Goal: Obtain resource: Obtain resource

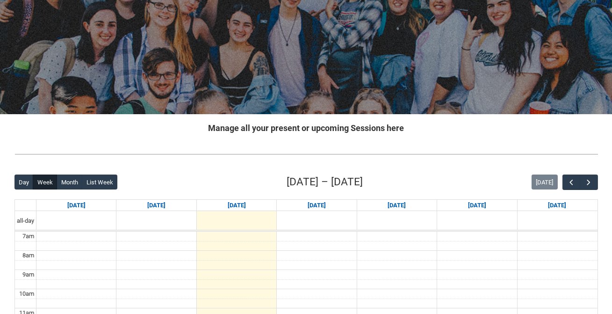
scroll to position [95, 0]
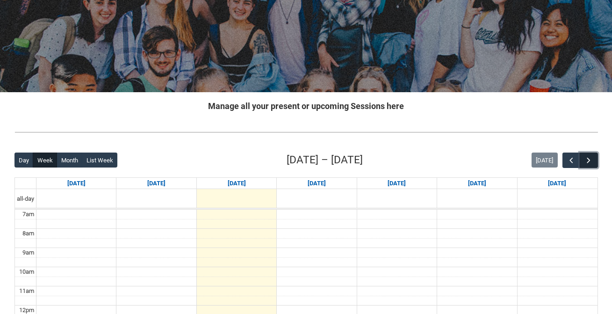
click at [585, 158] on span "button" at bounding box center [588, 160] width 9 height 9
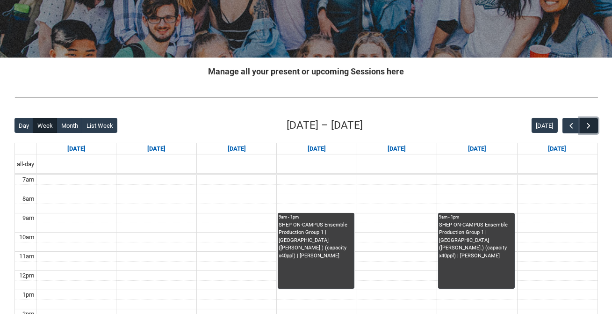
scroll to position [142, 0]
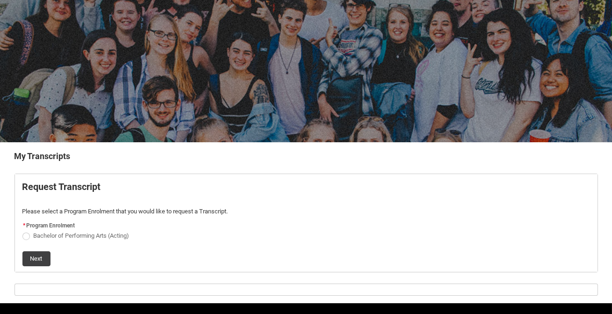
scroll to position [72, 0]
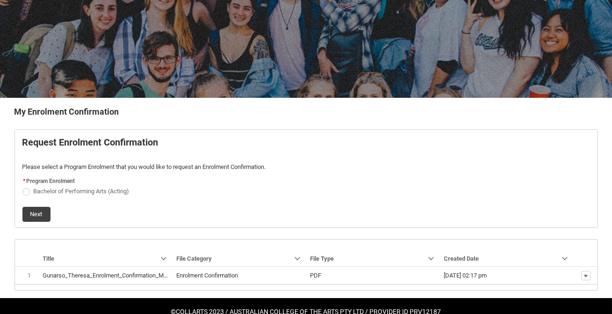
scroll to position [110, 0]
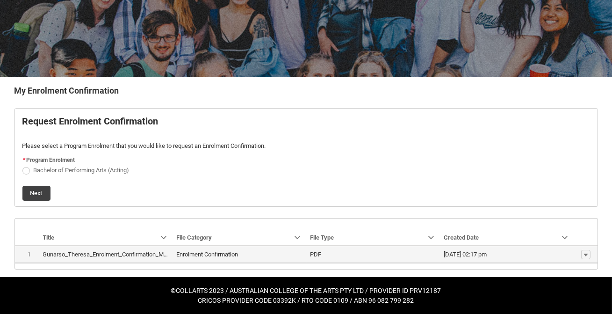
click at [148, 252] on lightning-base-formatted-text "Gunarso_Theresa_Enrolment_Confirmation_May 14, 2025.pdf" at bounding box center [123, 254] width 161 height 7
click at [264, 250] on span "Enrolment Confirmation" at bounding box center [240, 254] width 126 height 9
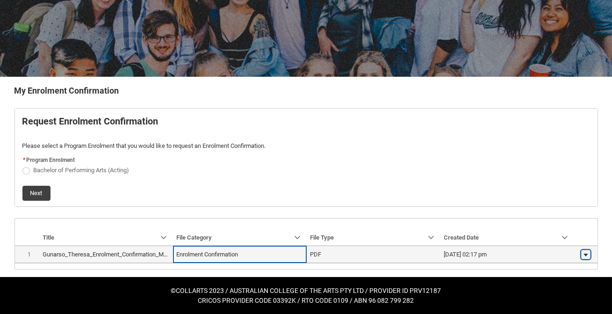
click at [589, 254] on button "Show actions" at bounding box center [585, 254] width 9 height 9
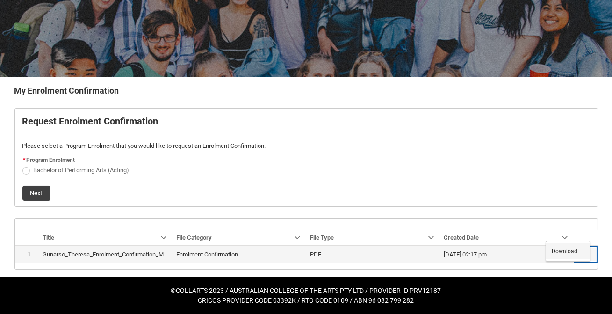
click at [575, 253] on span "Download" at bounding box center [565, 251] width 26 height 8
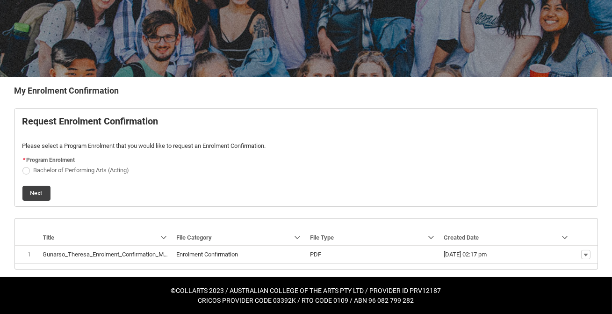
click at [47, 173] on span "Bachelor of Performing Arts (Acting)" at bounding box center [306, 169] width 568 height 9
click at [32, 170] on label "Bachelor of Performing Arts (Acting)" at bounding box center [77, 169] width 111 height 7
click at [22, 165] on input "Bachelor of Performing Arts (Acting)" at bounding box center [22, 165] width 0 height 0
radio input "true"
click at [37, 189] on button "Next" at bounding box center [36, 193] width 28 height 15
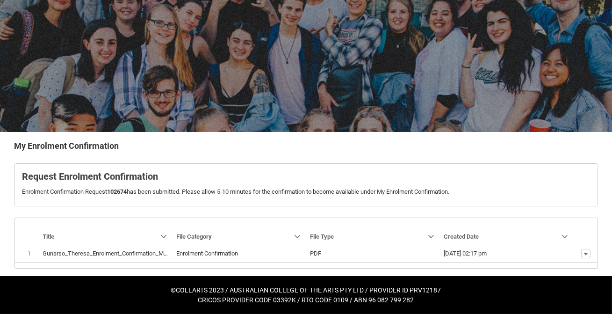
scroll to position [77, 0]
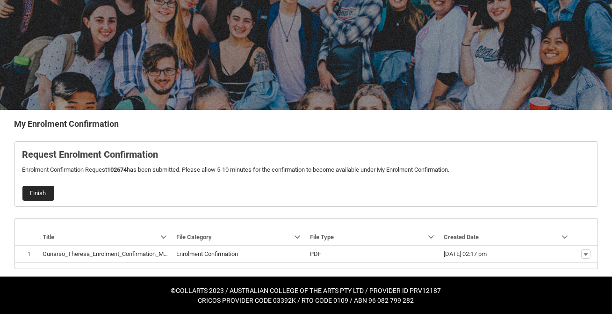
click at [30, 187] on button "Finish" at bounding box center [38, 193] width 32 height 15
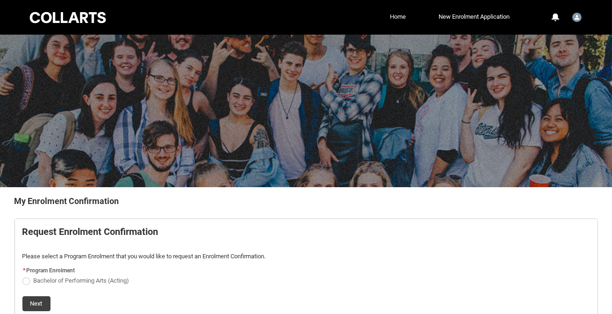
click at [392, 20] on link "Home" at bounding box center [398, 17] width 21 height 14
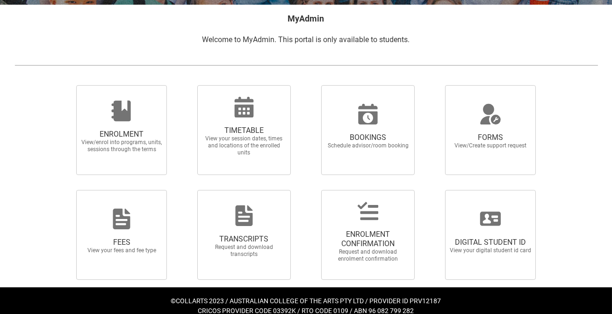
scroll to position [193, 0]
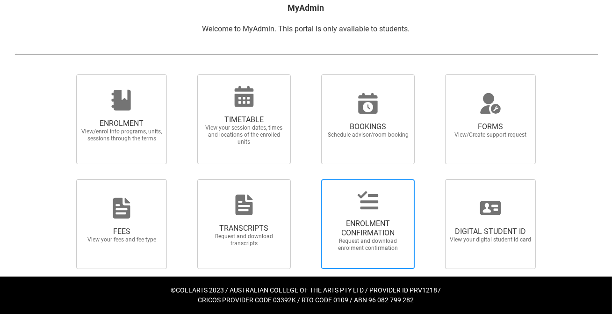
click at [346, 217] on span "ENROLMENT CONFIRMATION Request and download enrolment confirmation" at bounding box center [368, 235] width 90 height 48
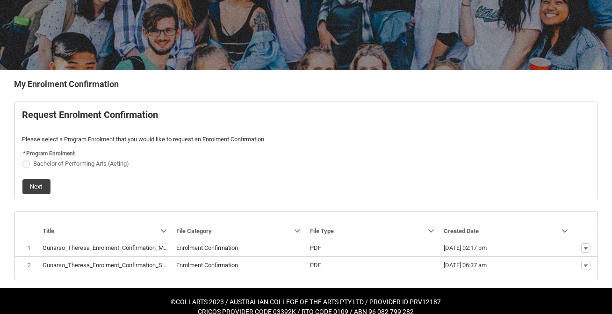
scroll to position [128, 0]
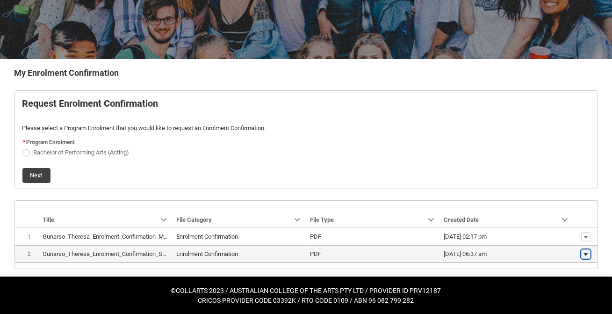
click at [587, 253] on lightning-primitive-icon "button" at bounding box center [586, 254] width 6 height 7
click at [571, 240] on span "Download" at bounding box center [565, 239] width 26 height 8
